Goal: Task Accomplishment & Management: Use online tool/utility

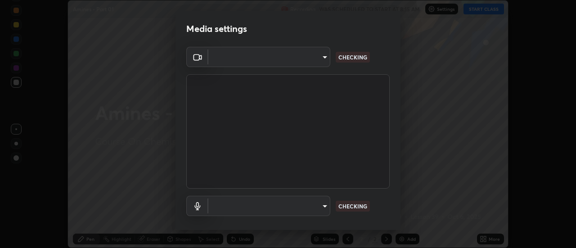
scroll to position [248, 576]
type input "4eebad9fb2b760257747d3faba0537f77ebfd590b97cb0ff6e10e17389be776b"
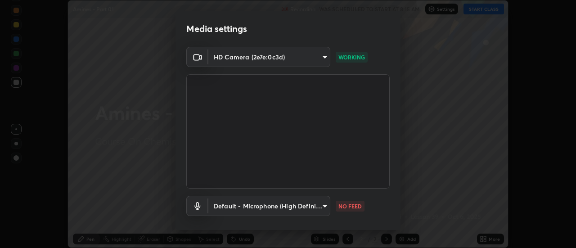
click at [286, 212] on body "Erase all Amines - Part 01 Recording WAS SCHEDULED TO START AT 8:15 AM Settings…" at bounding box center [288, 124] width 576 height 248
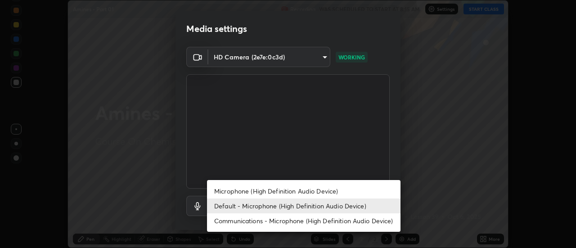
click at [242, 198] on li "Microphone (High Definition Audio Device)" at bounding box center [304, 191] width 194 height 15
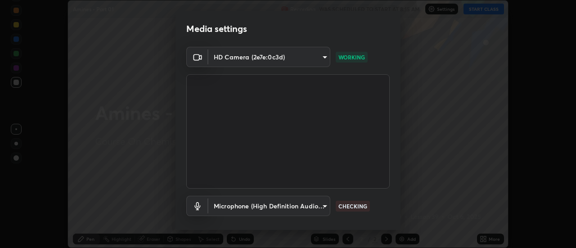
click at [245, 207] on body "Erase all Amines - Part 01 Recording WAS SCHEDULED TO START AT 8:15 AM Settings…" at bounding box center [288, 124] width 576 height 248
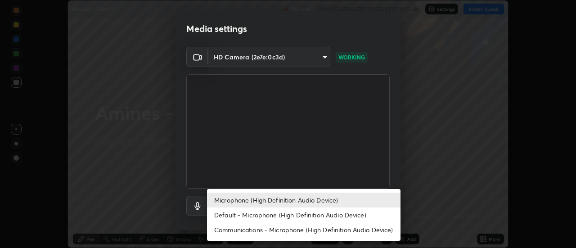
click at [235, 214] on li "Default - Microphone (High Definition Audio Device)" at bounding box center [304, 215] width 194 height 15
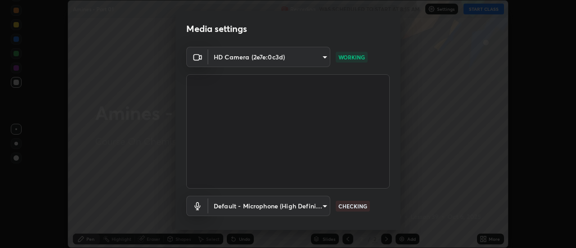
type input "default"
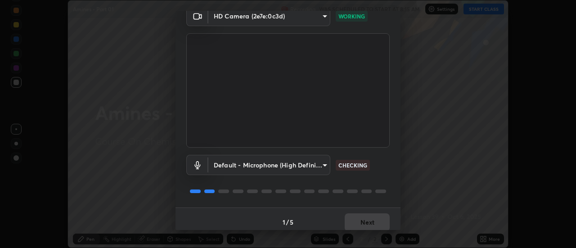
scroll to position [47, 0]
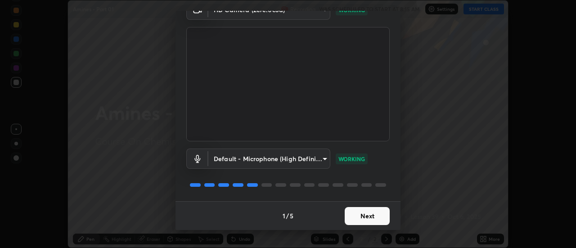
click at [376, 213] on button "Next" at bounding box center [367, 216] width 45 height 18
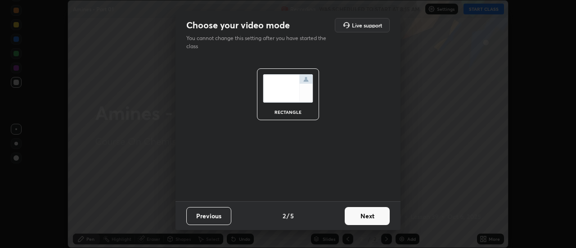
click at [376, 216] on button "Next" at bounding box center [367, 216] width 45 height 18
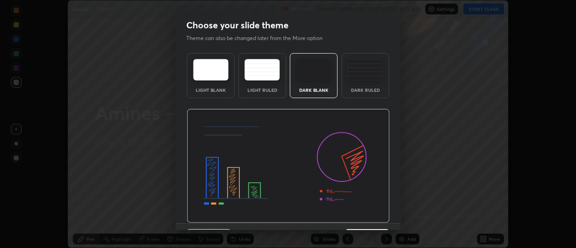
scroll to position [22, 0]
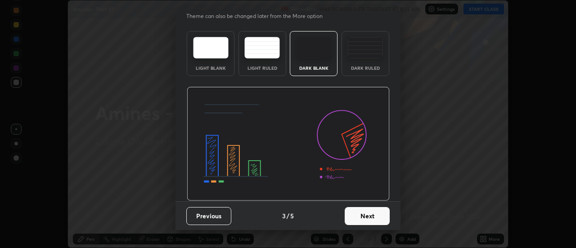
click at [368, 215] on button "Next" at bounding box center [367, 216] width 45 height 18
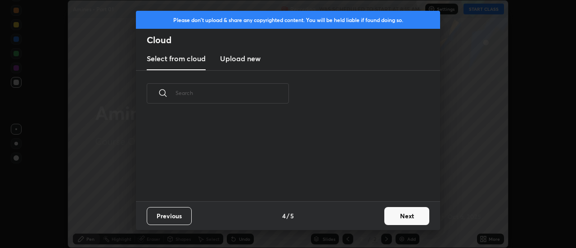
click at [373, 218] on div "Previous 4 / 5 Next" at bounding box center [288, 215] width 304 height 29
click at [378, 218] on div "Previous 4 / 5 Next" at bounding box center [288, 215] width 304 height 29
click at [386, 216] on button "Next" at bounding box center [406, 216] width 45 height 18
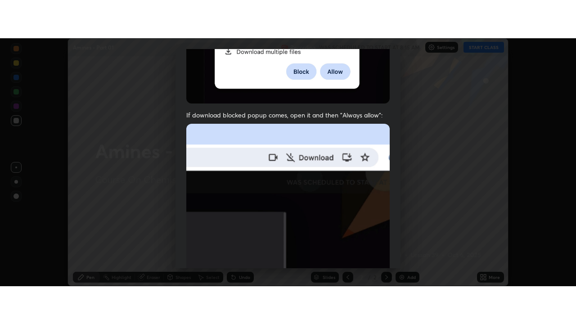
scroll to position [231, 0]
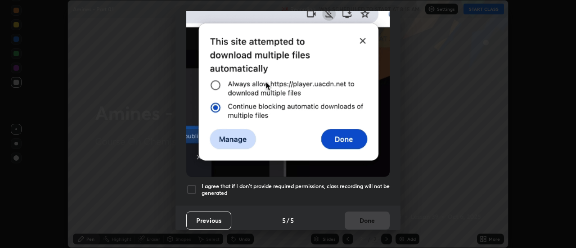
click at [195, 187] on div at bounding box center [191, 189] width 11 height 11
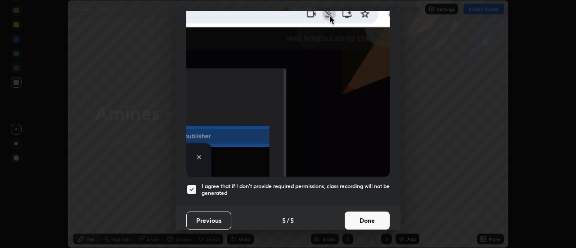
click at [365, 218] on button "Done" at bounding box center [367, 221] width 45 height 18
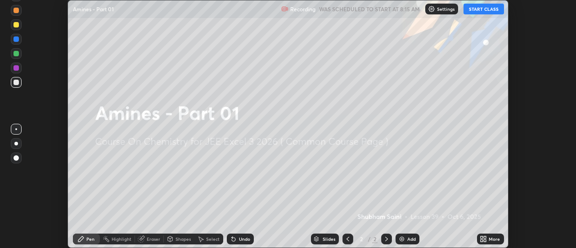
click at [483, 239] on icon at bounding box center [483, 238] width 7 height 7
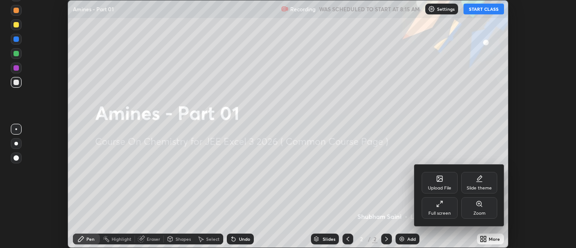
click at [437, 212] on div "Full screen" at bounding box center [440, 213] width 23 height 5
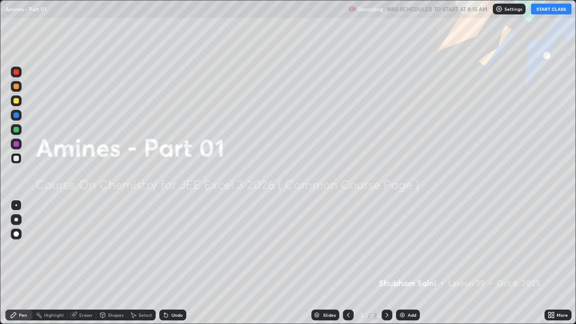
scroll to position [324, 576]
click at [547, 10] on button "START CLASS" at bounding box center [551, 9] width 41 height 11
click at [410, 248] on div "Add" at bounding box center [412, 315] width 9 height 5
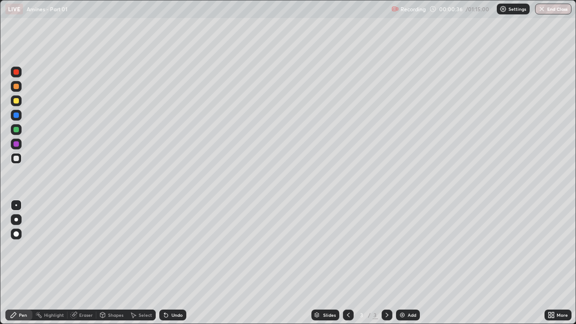
click at [17, 220] on div at bounding box center [16, 220] width 4 height 4
click at [18, 104] on div at bounding box center [16, 100] width 11 height 11
click at [16, 85] on div at bounding box center [16, 86] width 5 height 5
click at [171, 248] on div "Undo" at bounding box center [172, 315] width 27 height 11
click at [176, 248] on div "Undo" at bounding box center [172, 315] width 27 height 11
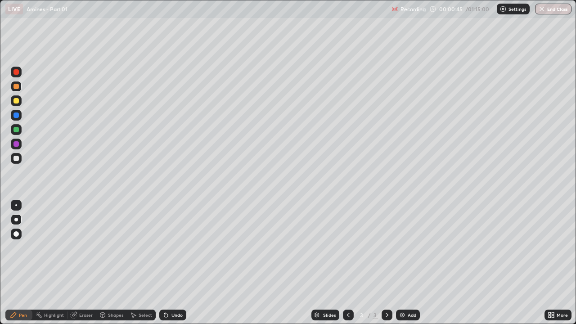
click at [174, 248] on div "Undo" at bounding box center [177, 315] width 11 height 5
click at [18, 159] on div at bounding box center [16, 158] width 5 height 5
click at [17, 86] on div at bounding box center [16, 86] width 5 height 5
click at [17, 160] on div at bounding box center [16, 158] width 5 height 5
click at [177, 248] on div "Undo" at bounding box center [172, 315] width 27 height 11
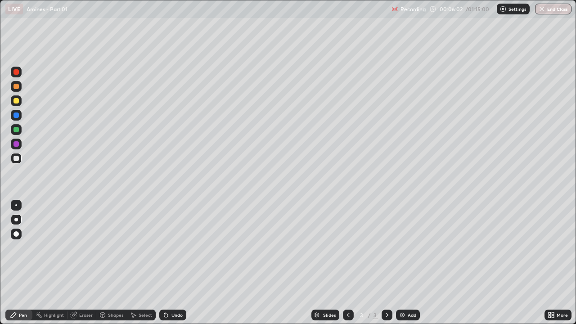
click at [176, 248] on div "Undo" at bounding box center [177, 315] width 11 height 5
click at [408, 248] on div "Add" at bounding box center [412, 315] width 9 height 5
click at [15, 84] on div at bounding box center [16, 86] width 5 height 5
click at [18, 100] on div at bounding box center [16, 100] width 5 height 5
click at [173, 248] on div "Undo" at bounding box center [177, 315] width 11 height 5
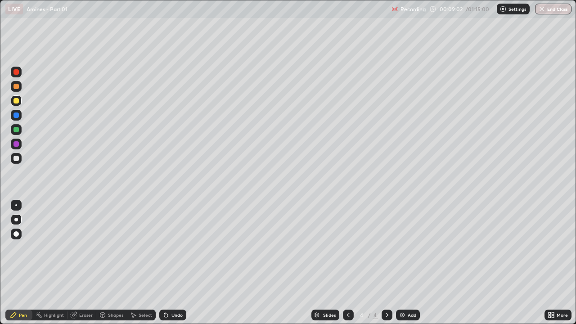
click at [173, 248] on div "Undo" at bounding box center [177, 315] width 11 height 5
click at [167, 248] on icon at bounding box center [166, 315] width 7 height 7
click at [174, 248] on div "Undo" at bounding box center [172, 315] width 27 height 11
click at [179, 248] on div "Undo" at bounding box center [177, 315] width 11 height 5
click at [178, 248] on div "Undo" at bounding box center [177, 315] width 11 height 5
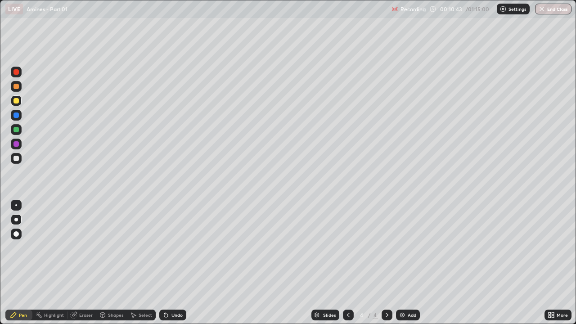
click at [178, 248] on div "Undo" at bounding box center [172, 315] width 27 height 11
click at [181, 248] on div "Undo" at bounding box center [172, 315] width 27 height 11
click at [169, 248] on div "Undo" at bounding box center [172, 315] width 27 height 11
click at [408, 248] on div "Add" at bounding box center [412, 315] width 9 height 5
click at [15, 158] on div at bounding box center [16, 158] width 5 height 5
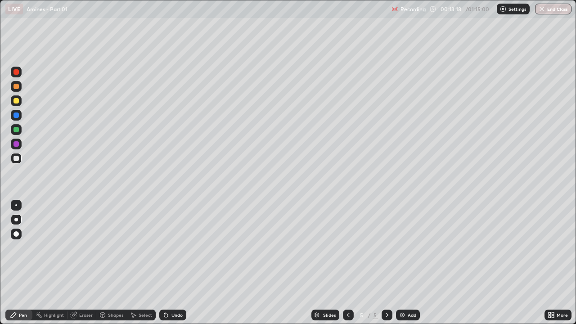
click at [18, 90] on div at bounding box center [16, 86] width 11 height 11
click at [110, 248] on div "Shapes" at bounding box center [115, 315] width 15 height 5
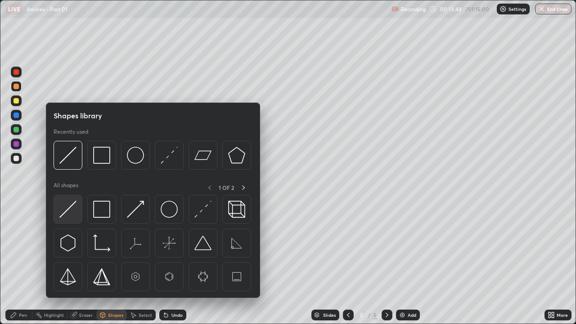
click at [74, 210] on img at bounding box center [67, 209] width 17 height 17
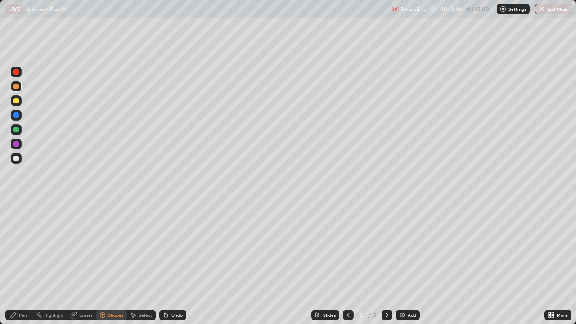
click at [21, 248] on div "Pen" at bounding box center [18, 315] width 27 height 11
click at [16, 161] on div at bounding box center [16, 158] width 5 height 5
click at [75, 248] on icon at bounding box center [74, 315] width 6 height 6
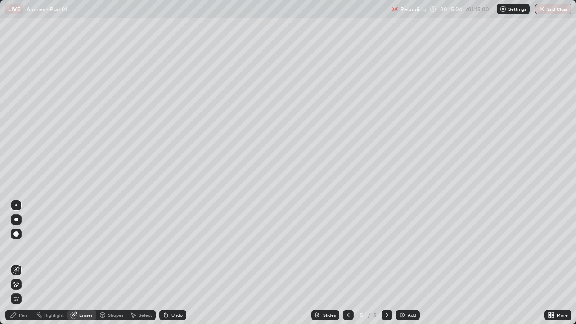
click at [17, 248] on icon at bounding box center [16, 285] width 7 height 8
click at [20, 248] on div "Pen" at bounding box center [18, 315] width 27 height 11
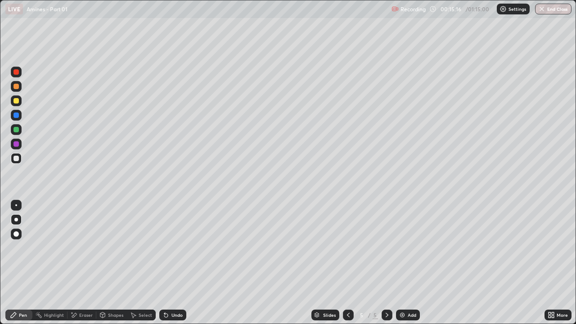
click at [80, 248] on div "Eraser" at bounding box center [82, 315] width 29 height 11
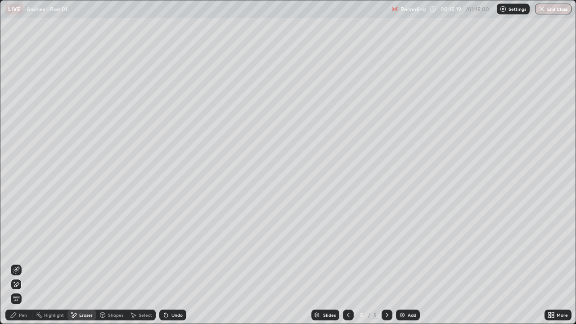
click at [18, 248] on div "Pen" at bounding box center [18, 315] width 27 height 11
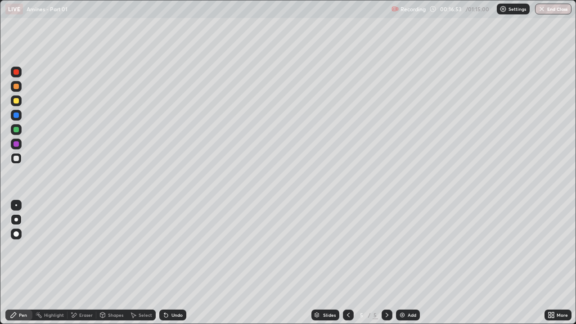
click at [16, 130] on div at bounding box center [16, 129] width 5 height 5
click at [112, 248] on div "Shapes" at bounding box center [115, 315] width 15 height 5
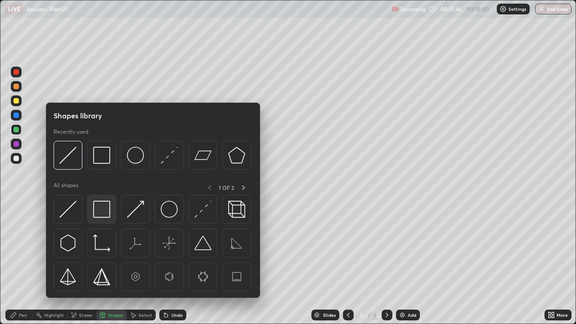
click at [108, 216] on img at bounding box center [101, 209] width 17 height 17
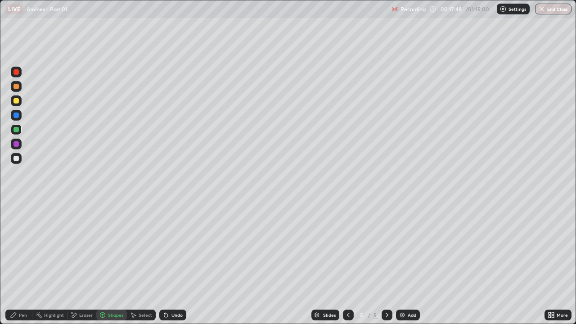
click at [19, 248] on div "Pen" at bounding box center [18, 315] width 27 height 11
click at [408, 248] on div "Add" at bounding box center [412, 315] width 9 height 5
click at [17, 87] on div at bounding box center [16, 86] width 5 height 5
click at [17, 101] on div at bounding box center [16, 100] width 5 height 5
click at [177, 248] on div "Undo" at bounding box center [177, 315] width 11 height 5
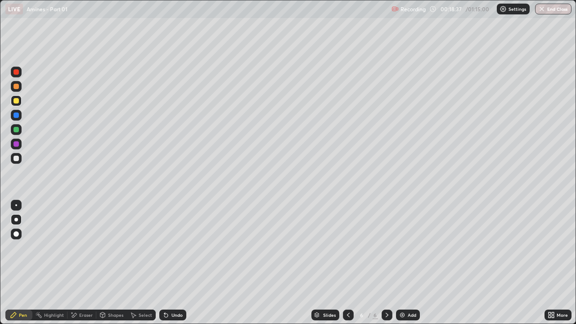
click at [183, 248] on div "Undo" at bounding box center [172, 315] width 27 height 11
click at [15, 160] on div at bounding box center [16, 158] width 5 height 5
click at [173, 248] on div "Undo" at bounding box center [177, 315] width 11 height 5
click at [178, 248] on div "Undo" at bounding box center [177, 315] width 11 height 5
click at [177, 248] on div "Undo" at bounding box center [177, 315] width 11 height 5
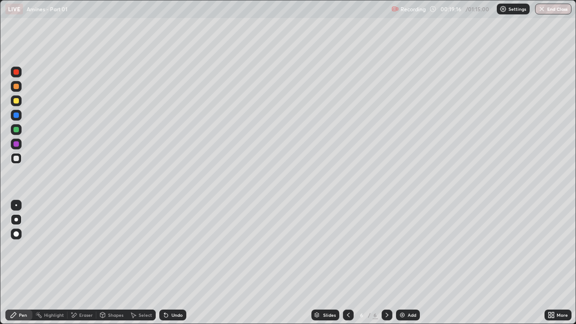
click at [177, 248] on div "Undo" at bounding box center [177, 315] width 11 height 5
click at [180, 248] on div "Undo" at bounding box center [177, 315] width 11 height 5
click at [178, 248] on div "Undo" at bounding box center [177, 315] width 11 height 5
click at [180, 248] on div "Undo" at bounding box center [177, 315] width 11 height 5
click at [177, 248] on div "Undo" at bounding box center [172, 315] width 27 height 11
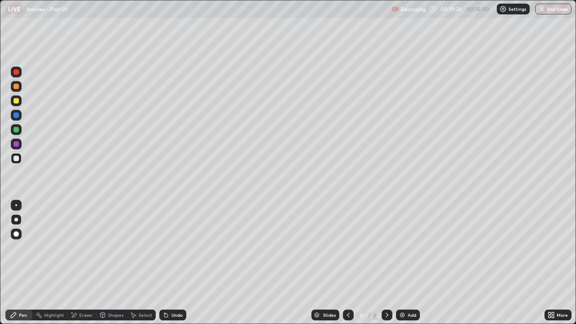
click at [176, 248] on div "Undo" at bounding box center [172, 315] width 27 height 11
click at [14, 115] on div at bounding box center [16, 115] width 5 height 5
click at [18, 102] on div at bounding box center [16, 100] width 5 height 5
click at [178, 248] on div "Undo" at bounding box center [177, 315] width 11 height 5
click at [176, 248] on div "Undo" at bounding box center [172, 315] width 27 height 11
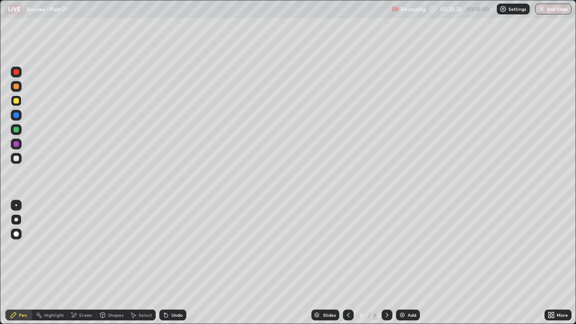
click at [413, 248] on div "Add" at bounding box center [412, 315] width 9 height 5
click at [176, 248] on div "Undo" at bounding box center [172, 315] width 27 height 11
click at [20, 87] on div at bounding box center [16, 86] width 11 height 11
click at [181, 248] on div "Undo" at bounding box center [172, 315] width 27 height 11
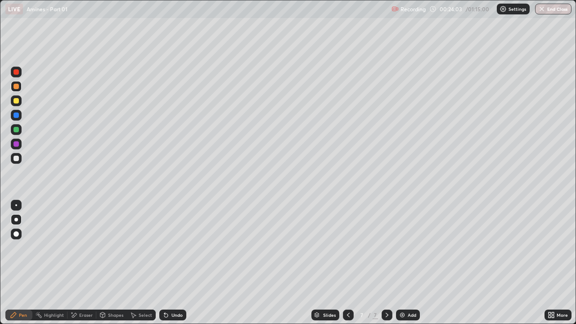
click at [181, 248] on div "Undo" at bounding box center [172, 315] width 27 height 11
click at [18, 158] on div at bounding box center [16, 158] width 5 height 5
click at [18, 145] on div at bounding box center [16, 143] width 5 height 5
click at [169, 248] on div "Undo" at bounding box center [172, 315] width 27 height 11
click at [174, 248] on div "Undo" at bounding box center [177, 315] width 11 height 5
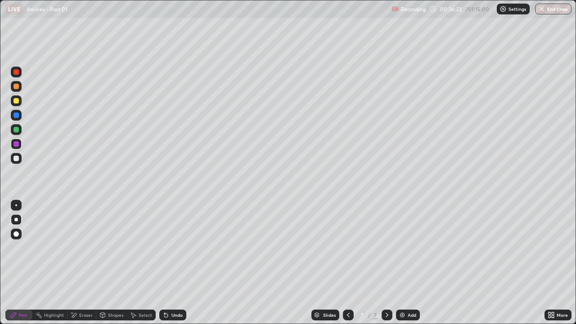
click at [177, 248] on div "Undo" at bounding box center [177, 315] width 11 height 5
click at [177, 248] on div "Undo" at bounding box center [172, 315] width 27 height 11
click at [173, 248] on div "Undo" at bounding box center [177, 315] width 11 height 5
click at [171, 248] on div "Undo" at bounding box center [172, 315] width 27 height 11
click at [17, 158] on div at bounding box center [16, 158] width 5 height 5
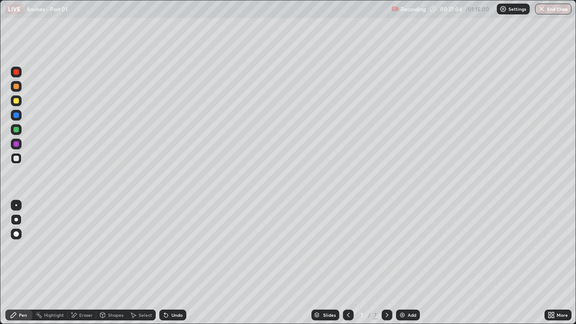
click at [179, 248] on div "Undo" at bounding box center [177, 315] width 11 height 5
click at [179, 248] on div "Undo" at bounding box center [172, 315] width 27 height 11
click at [81, 248] on div "Eraser" at bounding box center [82, 315] width 29 height 11
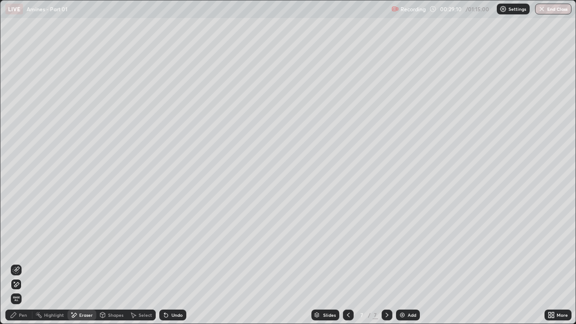
click at [21, 248] on div "Pen" at bounding box center [23, 315] width 8 height 5
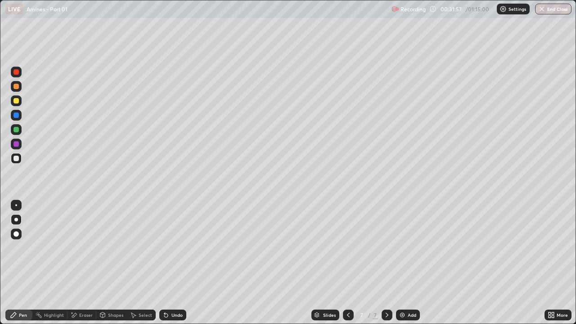
click at [405, 248] on img at bounding box center [402, 315] width 7 height 7
click at [16, 102] on div at bounding box center [16, 100] width 5 height 5
click at [176, 248] on div "Undo" at bounding box center [172, 315] width 27 height 11
click at [181, 248] on div "Undo" at bounding box center [172, 315] width 27 height 11
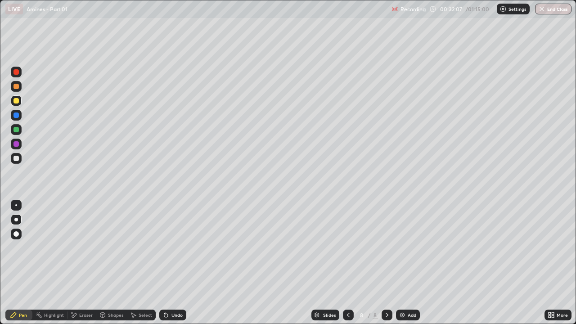
click at [183, 248] on div "Undo" at bounding box center [172, 315] width 27 height 11
click at [81, 248] on div "Eraser" at bounding box center [86, 315] width 14 height 5
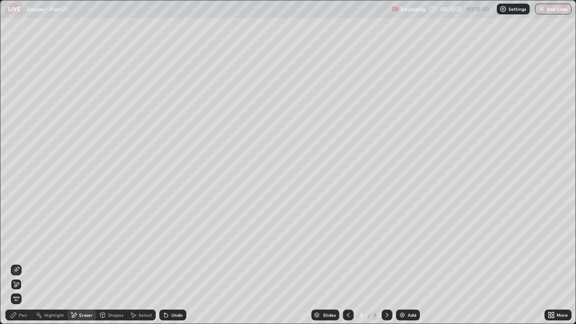
click at [23, 248] on div "Pen" at bounding box center [23, 315] width 8 height 5
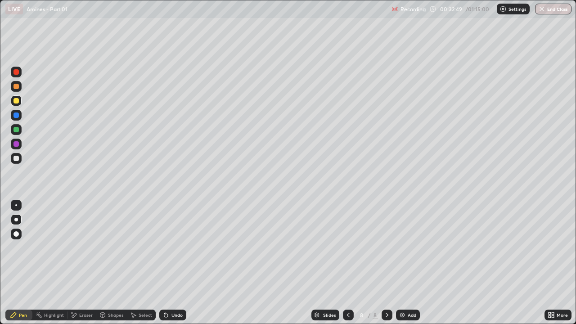
click at [14, 158] on div at bounding box center [16, 158] width 5 height 5
click at [81, 248] on div "Eraser" at bounding box center [86, 315] width 14 height 5
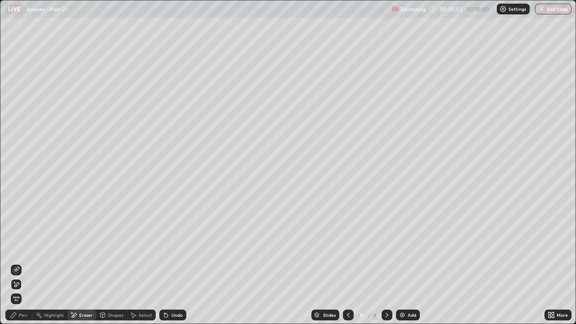
click at [16, 248] on span "Erase all" at bounding box center [16, 298] width 10 height 5
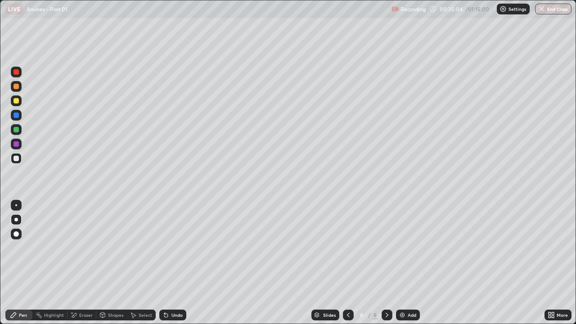
click at [348, 248] on icon at bounding box center [348, 315] width 7 height 7
click at [386, 248] on icon at bounding box center [387, 315] width 7 height 7
click at [20, 101] on div at bounding box center [16, 100] width 11 height 11
click at [173, 248] on div "Undo" at bounding box center [172, 315] width 27 height 11
click at [175, 248] on div "Undo" at bounding box center [177, 315] width 11 height 5
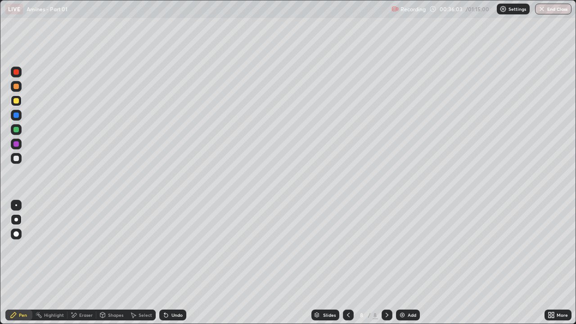
click at [177, 248] on div "Undo" at bounding box center [172, 315] width 27 height 11
click at [83, 248] on div "Eraser" at bounding box center [86, 315] width 14 height 5
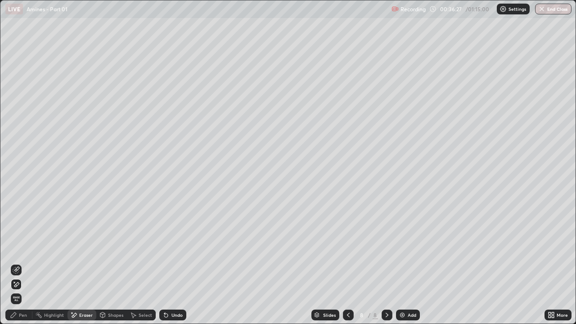
click at [20, 248] on div "Pen" at bounding box center [23, 315] width 8 height 5
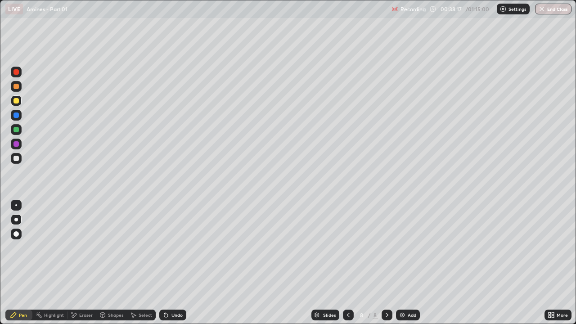
click at [408, 248] on div "Add" at bounding box center [408, 315] width 24 height 11
click at [20, 100] on div at bounding box center [16, 100] width 11 height 11
click at [176, 248] on div "Undo" at bounding box center [172, 315] width 27 height 11
click at [16, 160] on div at bounding box center [16, 158] width 5 height 5
click at [85, 248] on div "Eraser" at bounding box center [82, 315] width 29 height 11
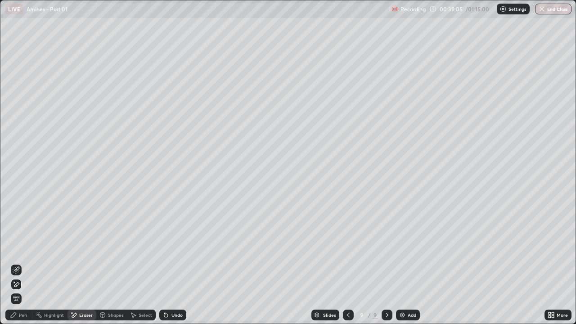
click at [17, 248] on div "Pen" at bounding box center [18, 315] width 27 height 11
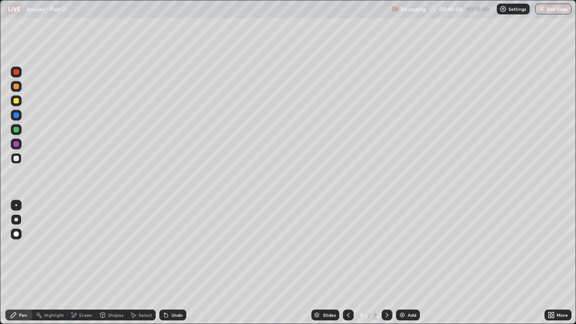
click at [172, 248] on div "Undo" at bounding box center [177, 315] width 11 height 5
click at [177, 248] on div "Undo" at bounding box center [172, 315] width 27 height 11
click at [178, 248] on div "Undo" at bounding box center [172, 315] width 27 height 11
click at [408, 248] on div "Add" at bounding box center [412, 315] width 9 height 5
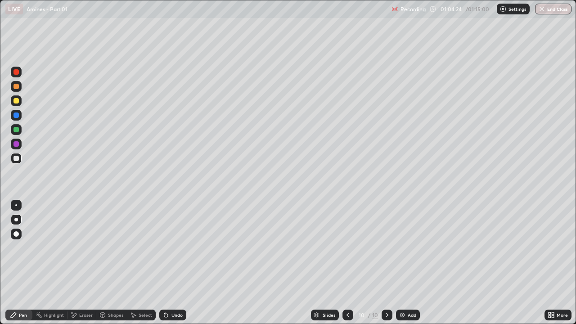
click at [15, 99] on div at bounding box center [16, 100] width 5 height 5
click at [88, 248] on div "Eraser" at bounding box center [86, 315] width 14 height 5
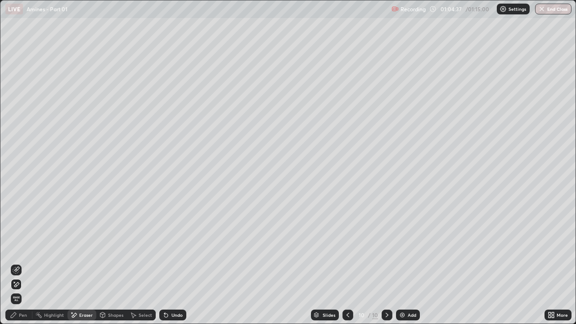
click at [23, 248] on div "Pen" at bounding box center [23, 315] width 8 height 5
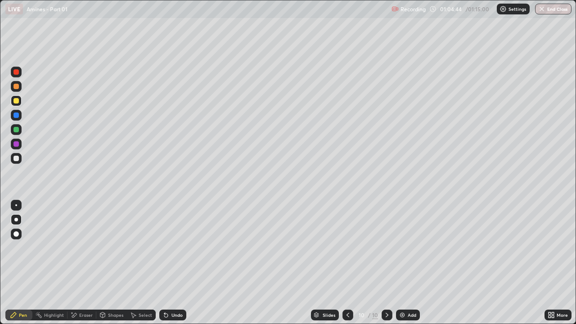
click at [20, 118] on div at bounding box center [16, 115] width 11 height 11
click at [19, 101] on div at bounding box center [16, 100] width 11 height 11
click at [179, 248] on div "Undo" at bounding box center [177, 315] width 11 height 5
click at [176, 248] on div "Undo" at bounding box center [172, 315] width 27 height 11
click at [84, 248] on div "Eraser" at bounding box center [86, 315] width 14 height 5
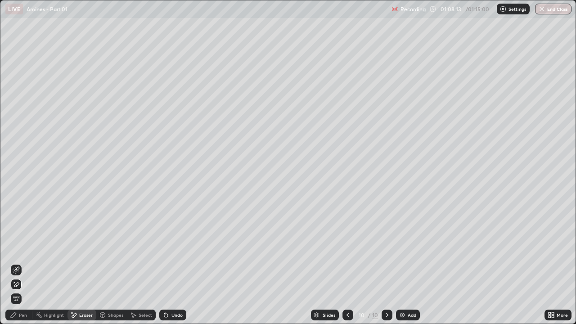
click at [19, 248] on div "Pen" at bounding box center [23, 315] width 8 height 5
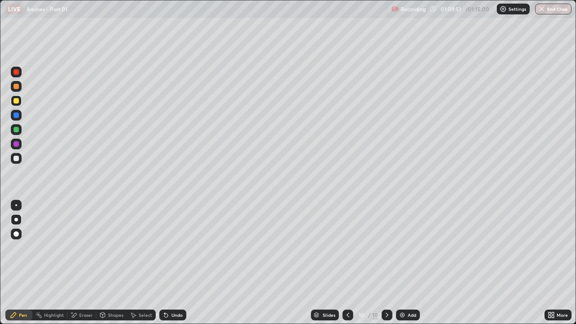
click at [178, 248] on div "Undo" at bounding box center [177, 315] width 11 height 5
click at [173, 248] on div "Undo" at bounding box center [177, 315] width 11 height 5
click at [347, 248] on icon at bounding box center [347, 315] width 7 height 7
click at [385, 248] on icon at bounding box center [387, 315] width 7 height 7
click at [408, 248] on div "Add" at bounding box center [412, 315] width 9 height 5
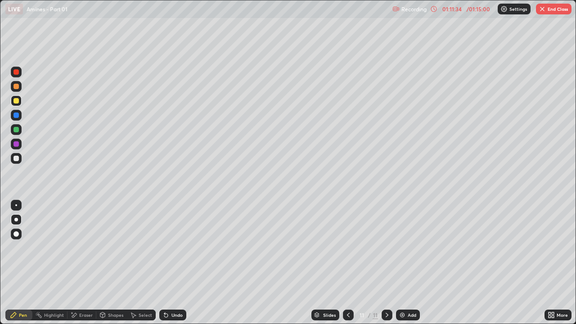
click at [348, 248] on icon at bounding box center [348, 315] width 7 height 7
click at [554, 8] on button "End Class" at bounding box center [554, 9] width 36 height 11
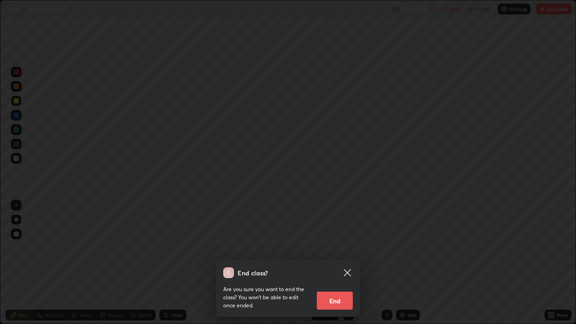
click at [343, 248] on button "End" at bounding box center [335, 301] width 36 height 18
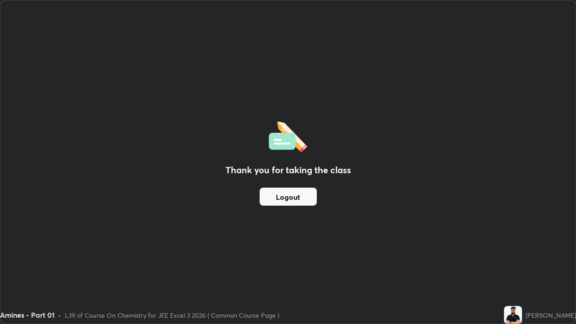
click at [303, 199] on button "Logout" at bounding box center [288, 197] width 57 height 18
